Goal: Task Accomplishment & Management: Manage account settings

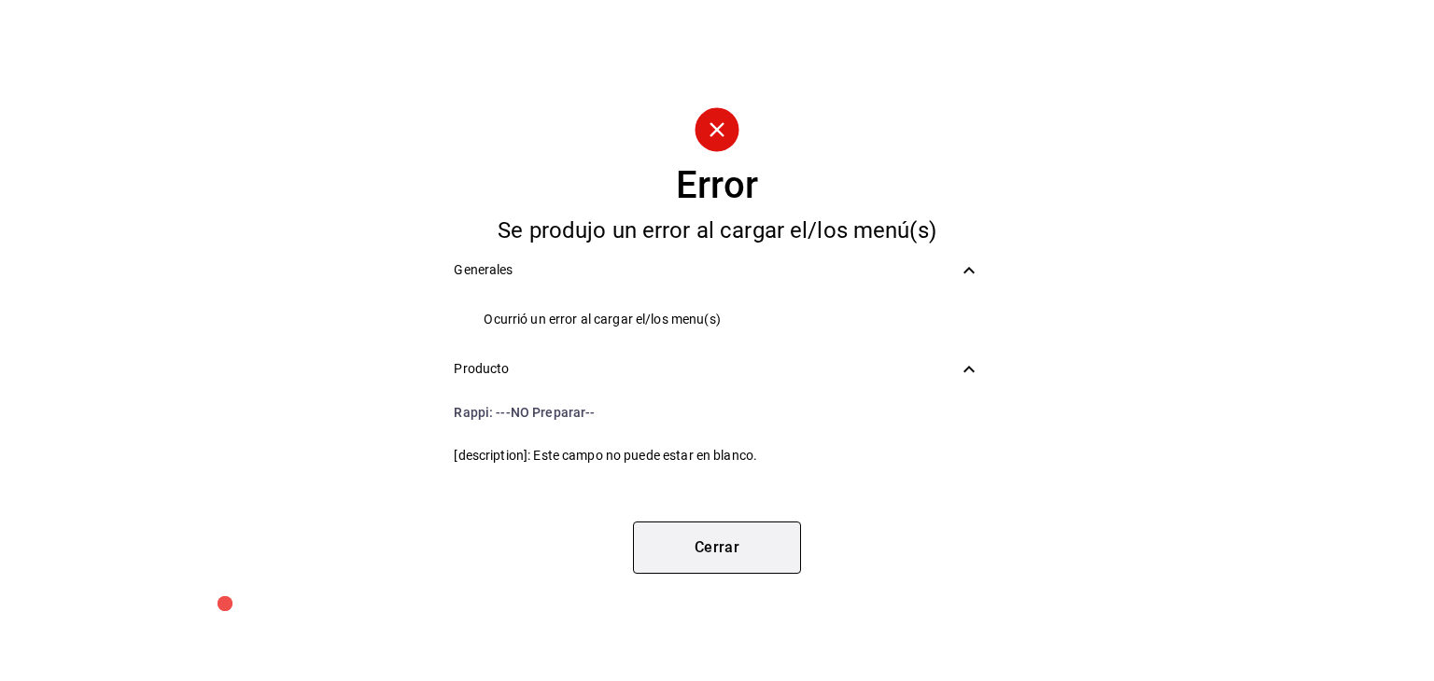
click at [742, 543] on button "Cerrar" at bounding box center [717, 548] width 168 height 52
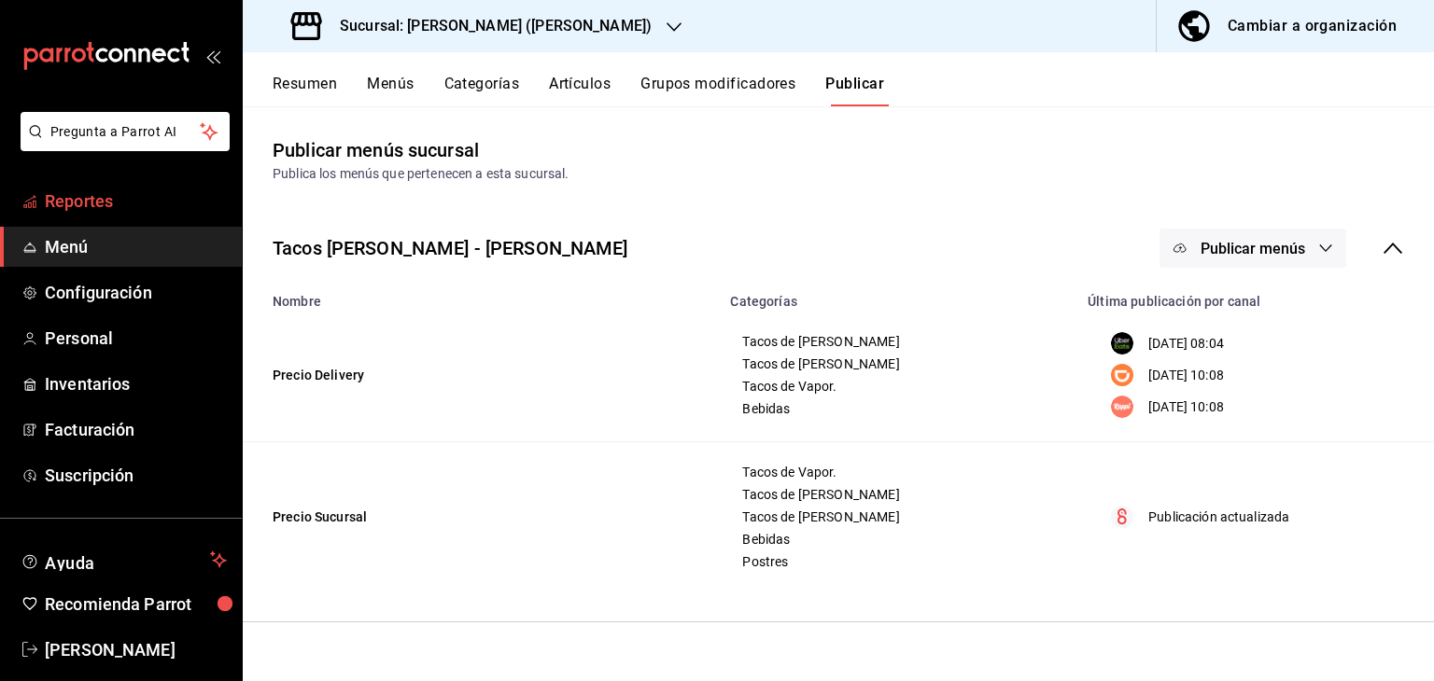
click at [82, 205] on span "Reportes" at bounding box center [136, 201] width 182 height 25
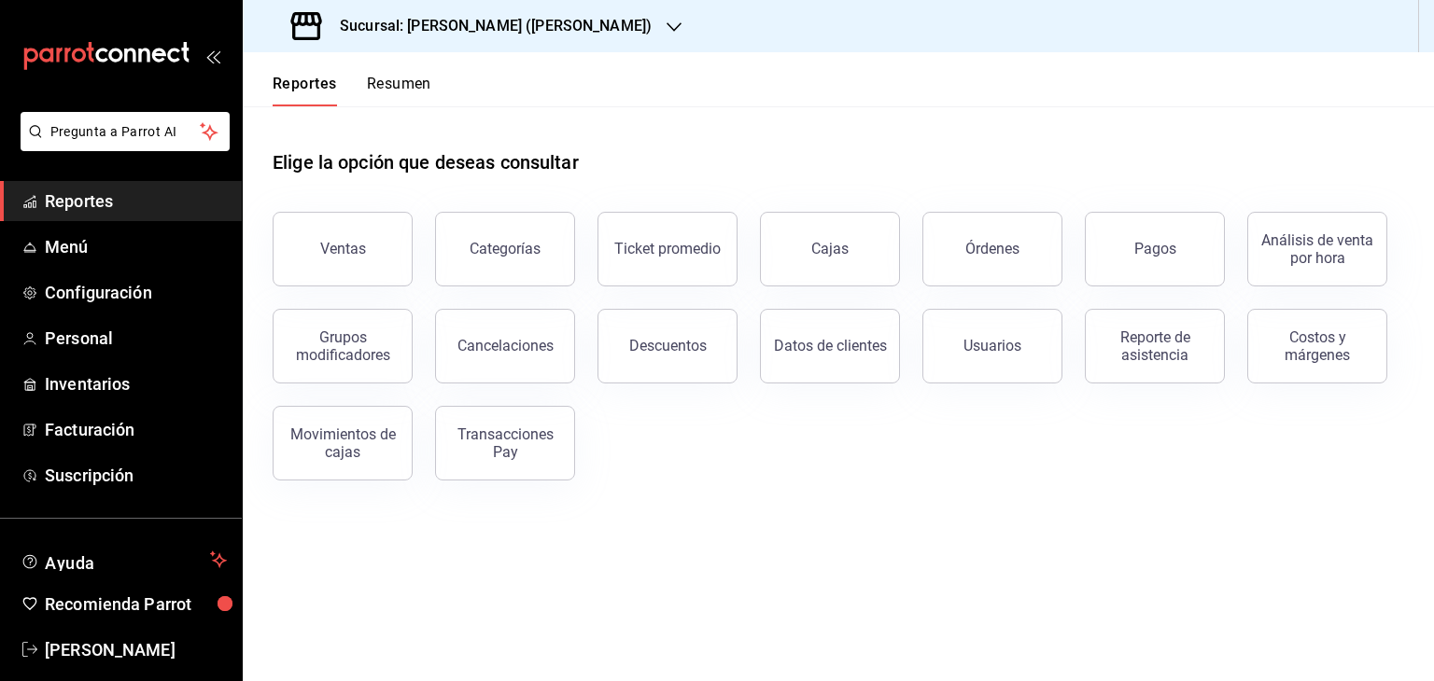
click at [666, 22] on icon "button" at bounding box center [673, 27] width 15 height 15
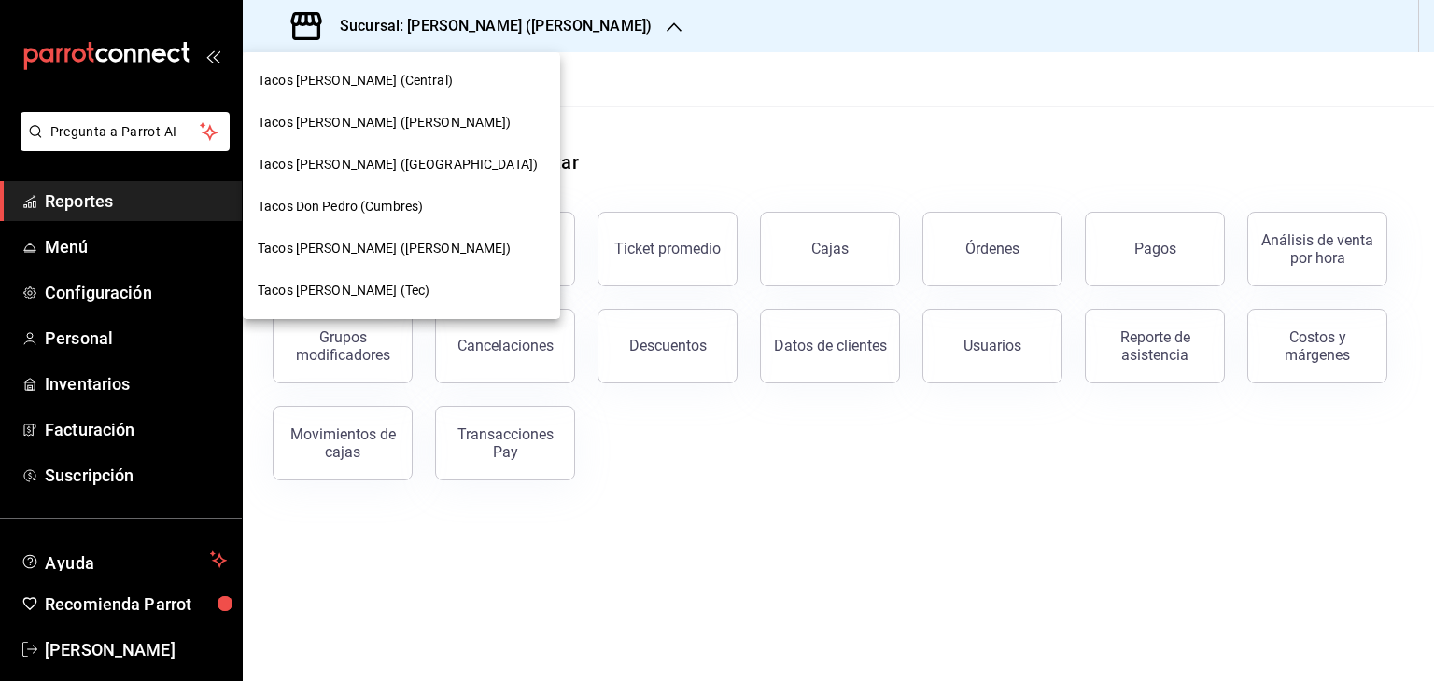
click at [346, 247] on span "Tacos [PERSON_NAME] ([PERSON_NAME])" at bounding box center [385, 249] width 254 height 20
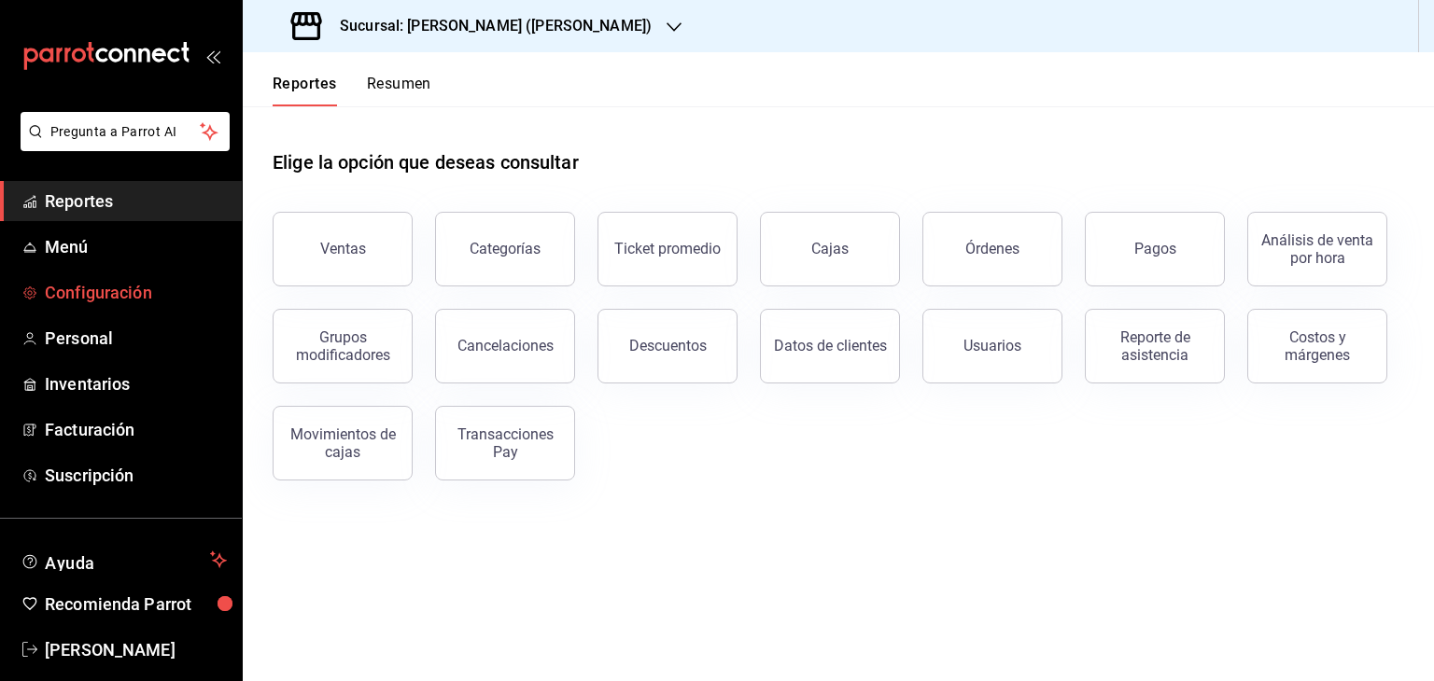
click at [123, 288] on span "Configuración" at bounding box center [136, 292] width 182 height 25
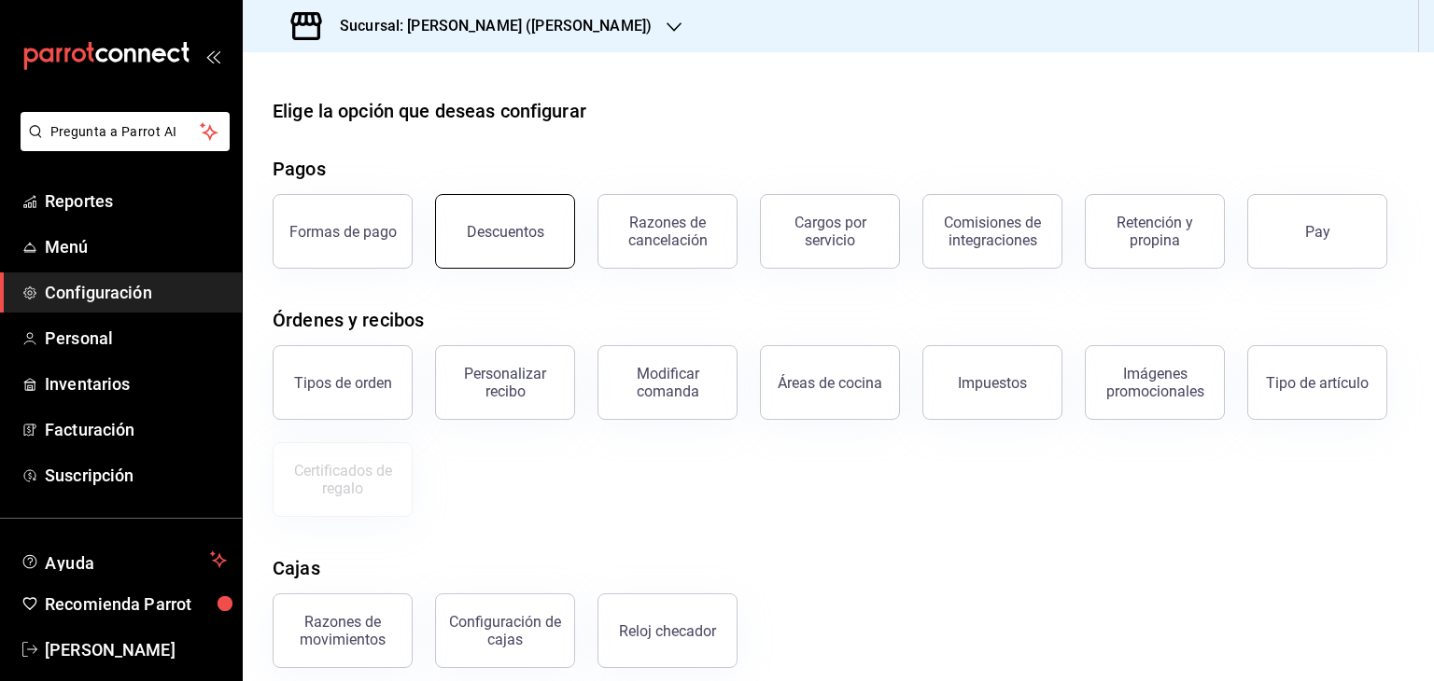
click at [547, 252] on button "Descuentos" at bounding box center [505, 231] width 140 height 75
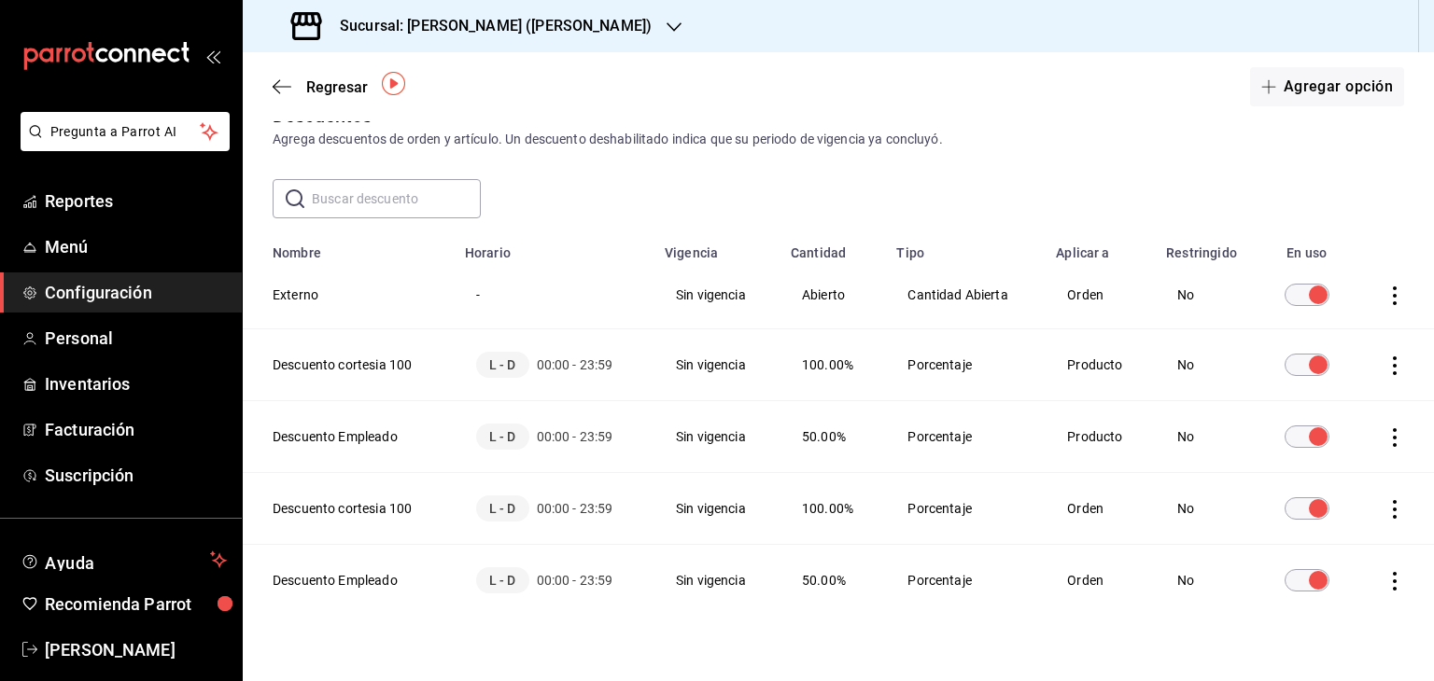
scroll to position [66, 0]
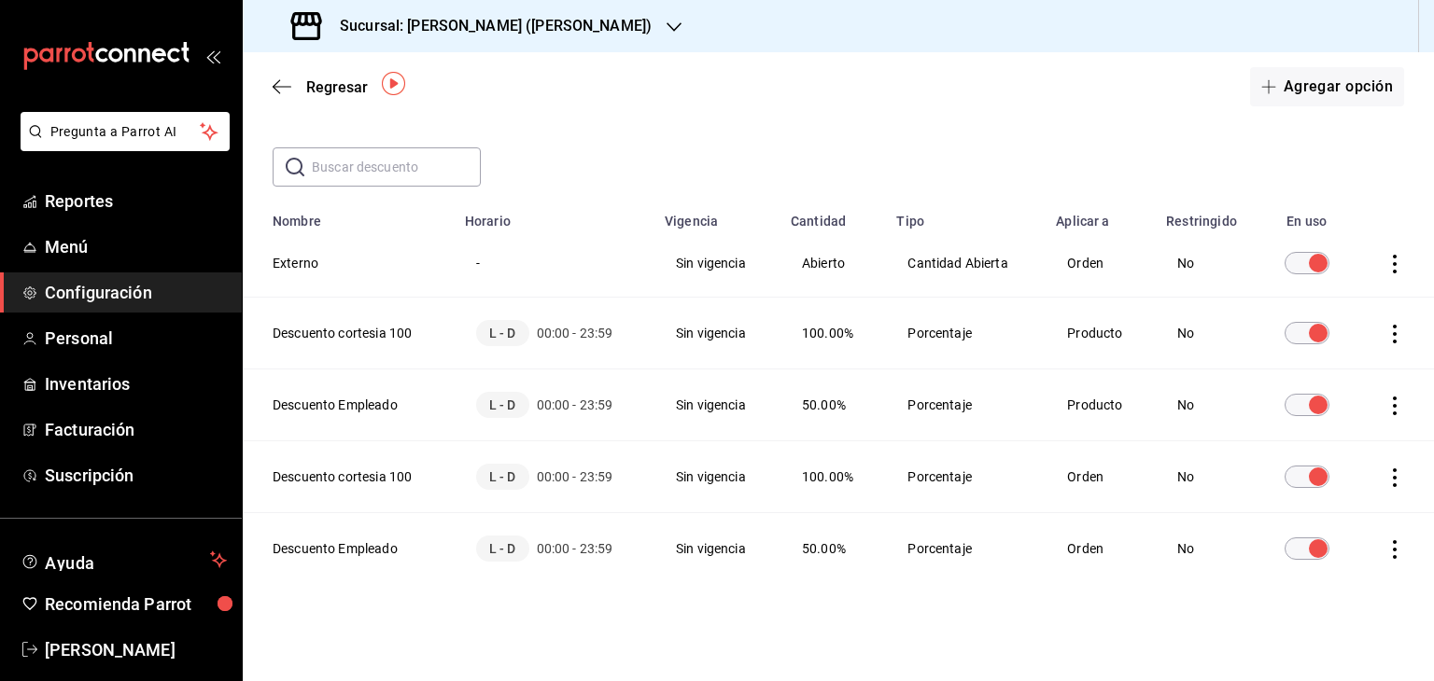
click at [1385, 475] on icon "actions" at bounding box center [1394, 478] width 19 height 19
click at [1314, 442] on span "Duplicar" at bounding box center [1296, 452] width 81 height 22
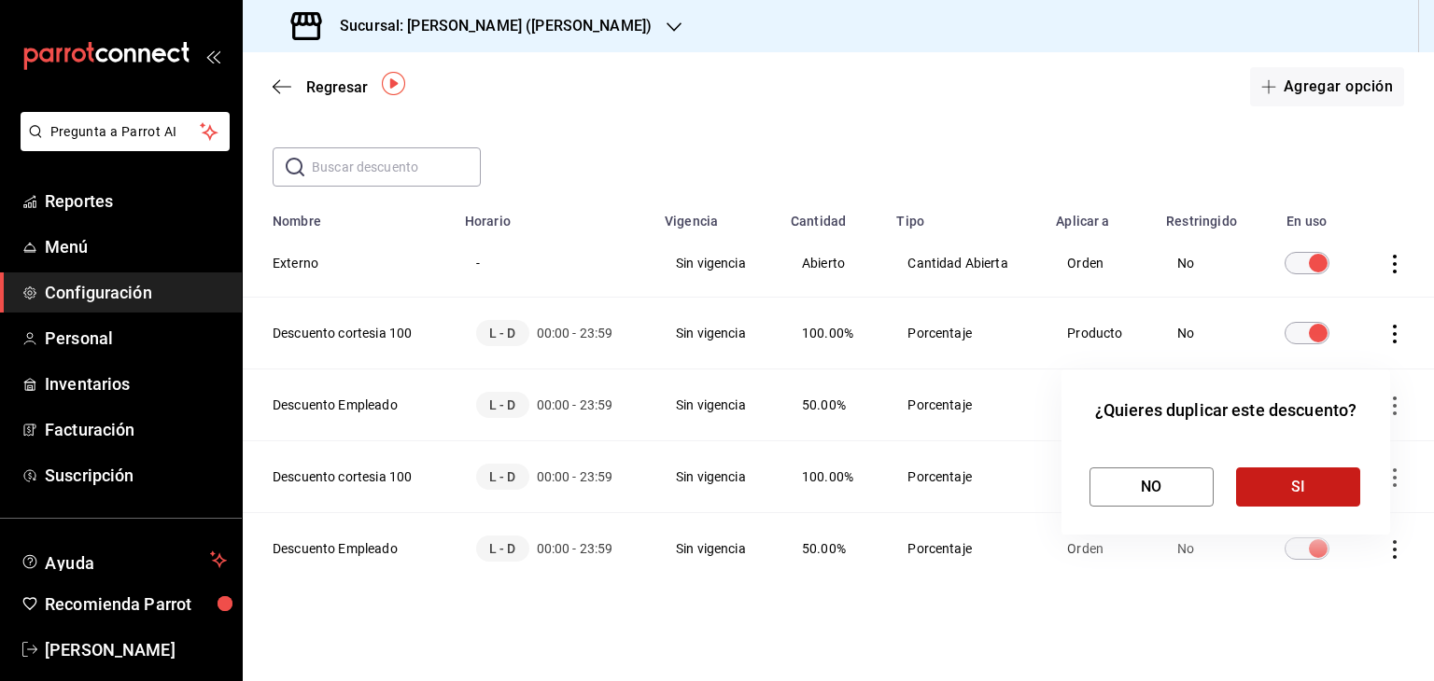
click at [1265, 494] on button "SI" at bounding box center [1298, 487] width 124 height 39
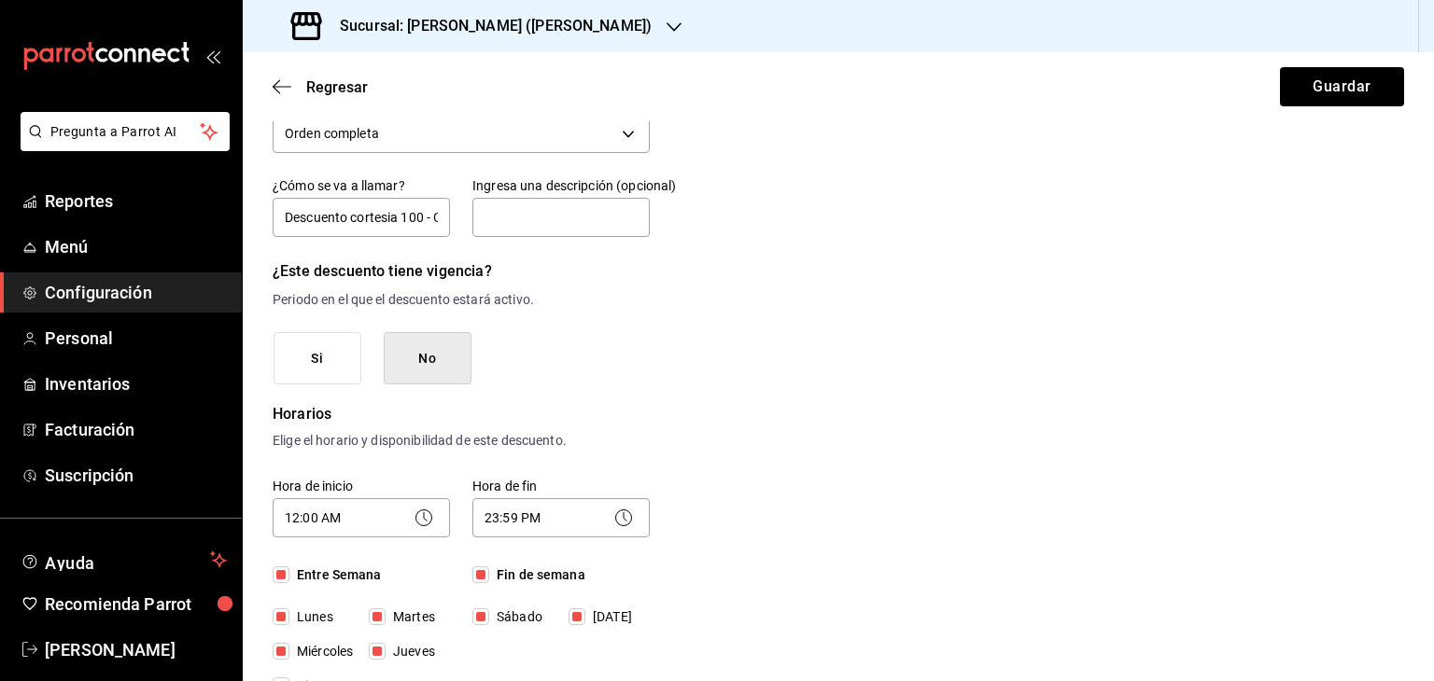
scroll to position [92, 0]
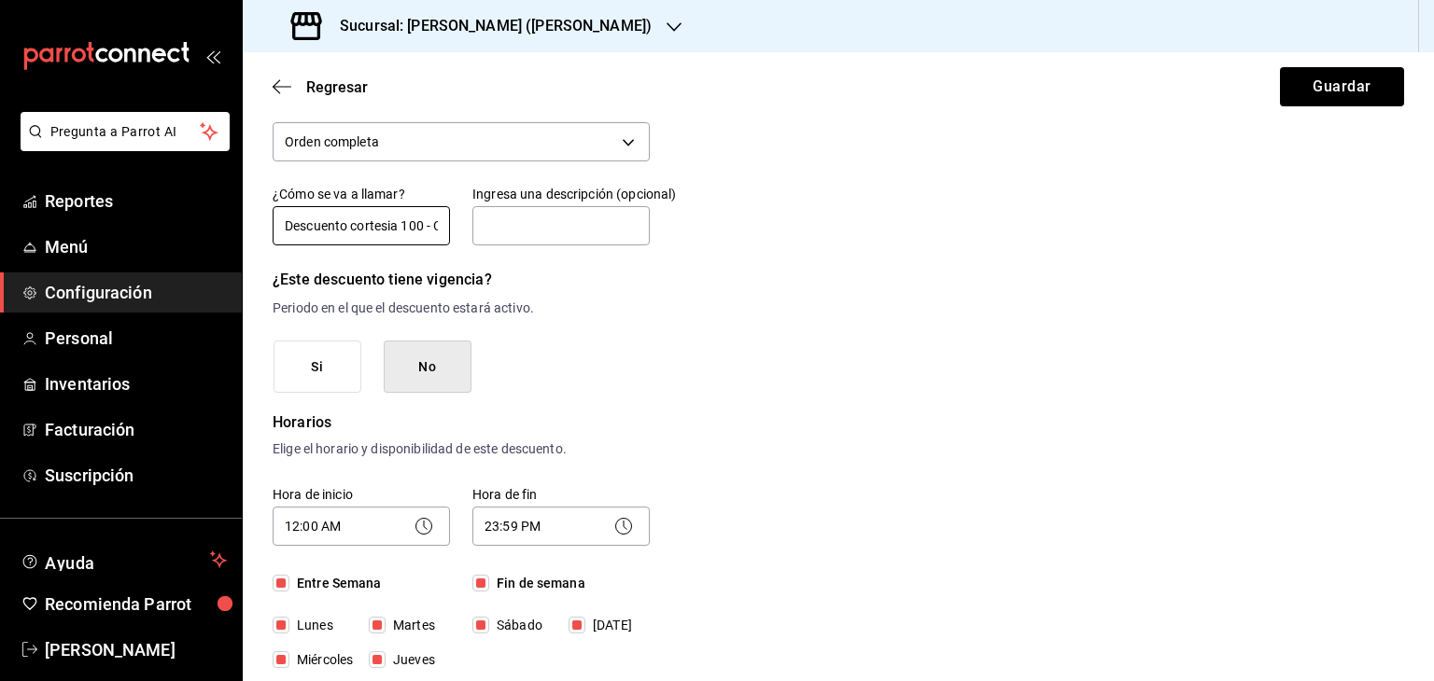
click at [439, 221] on input "Descuento cortesia 100 - Copia" at bounding box center [361, 225] width 177 height 39
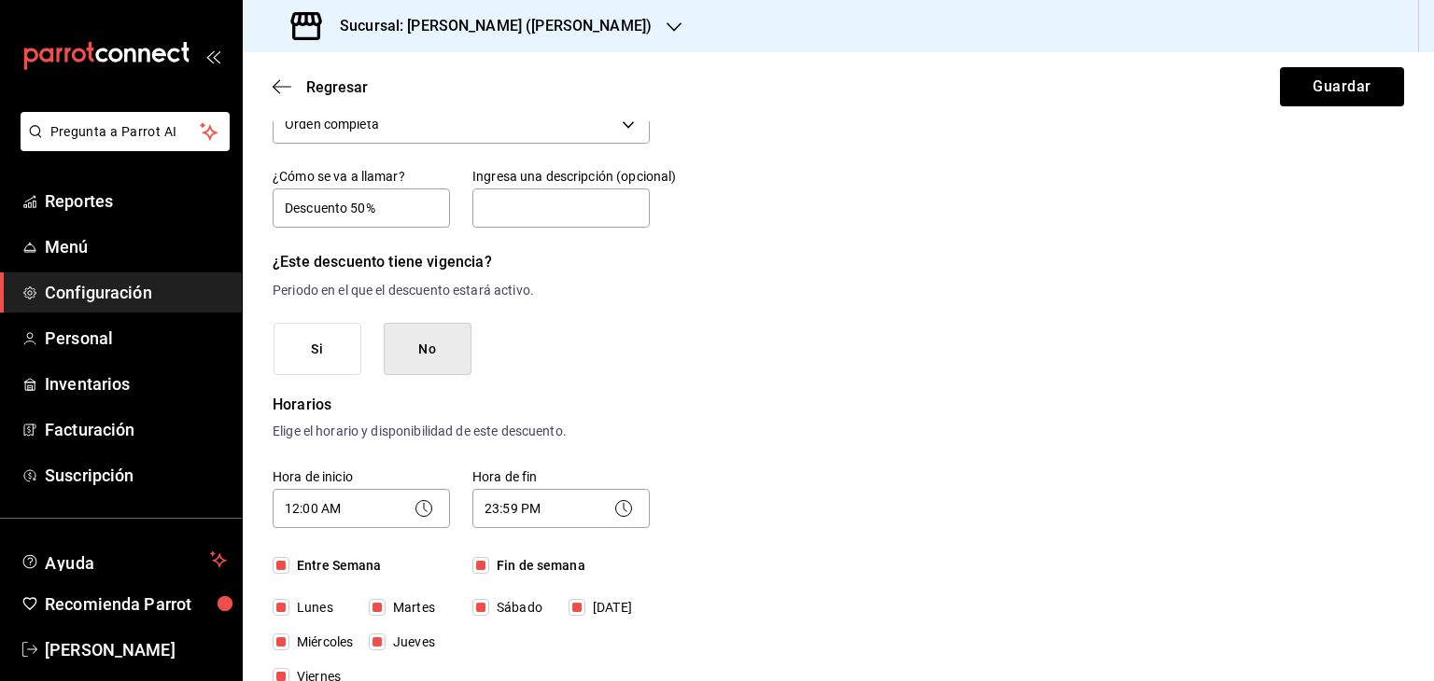
scroll to position [0, 0]
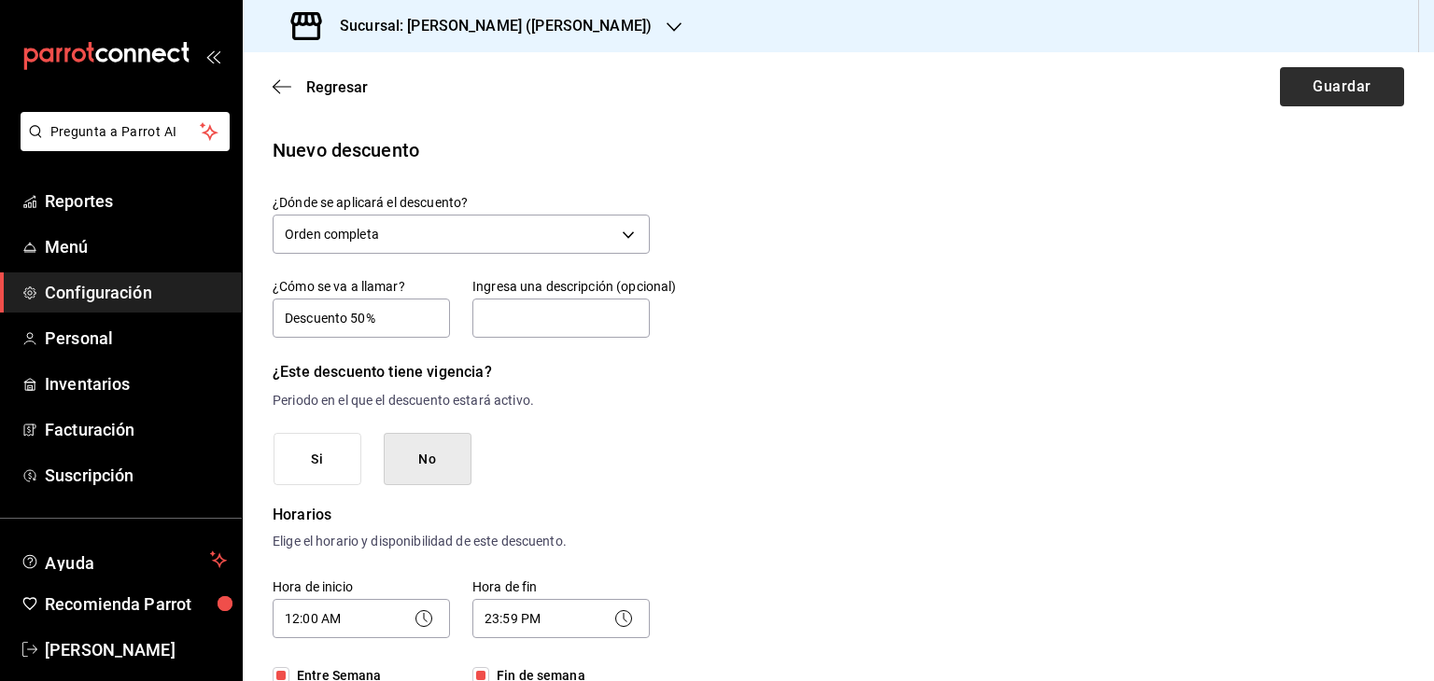
type input "Descuento 50%"
click at [1329, 98] on button "Guardar" at bounding box center [1342, 86] width 124 height 39
